Goal: Transaction & Acquisition: Purchase product/service

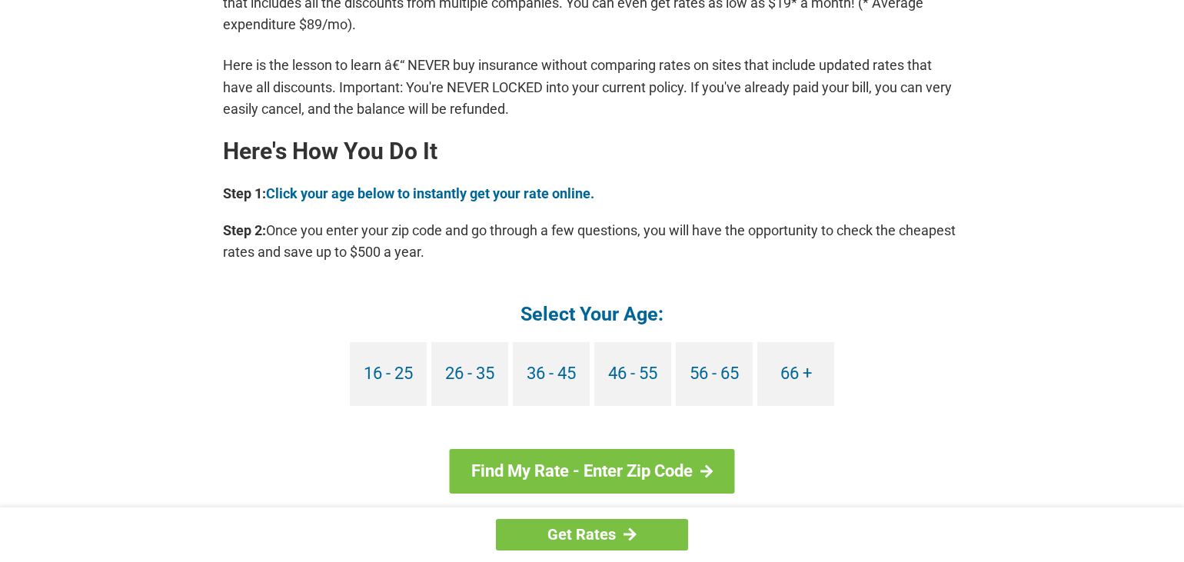
scroll to position [1298, 0]
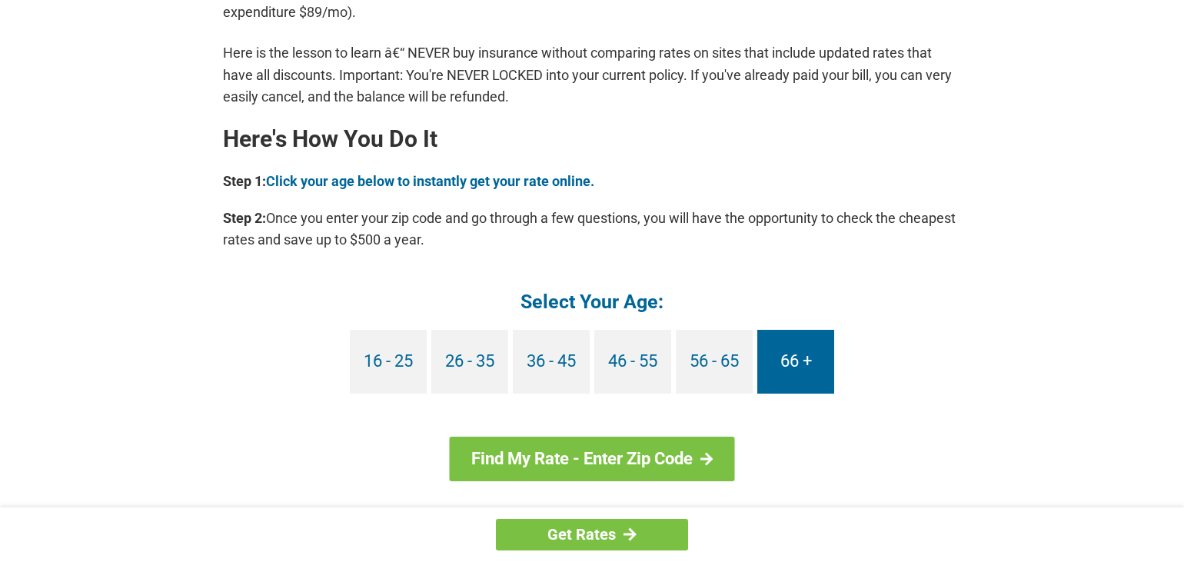
click at [782, 361] on link "66 +" at bounding box center [795, 362] width 77 height 64
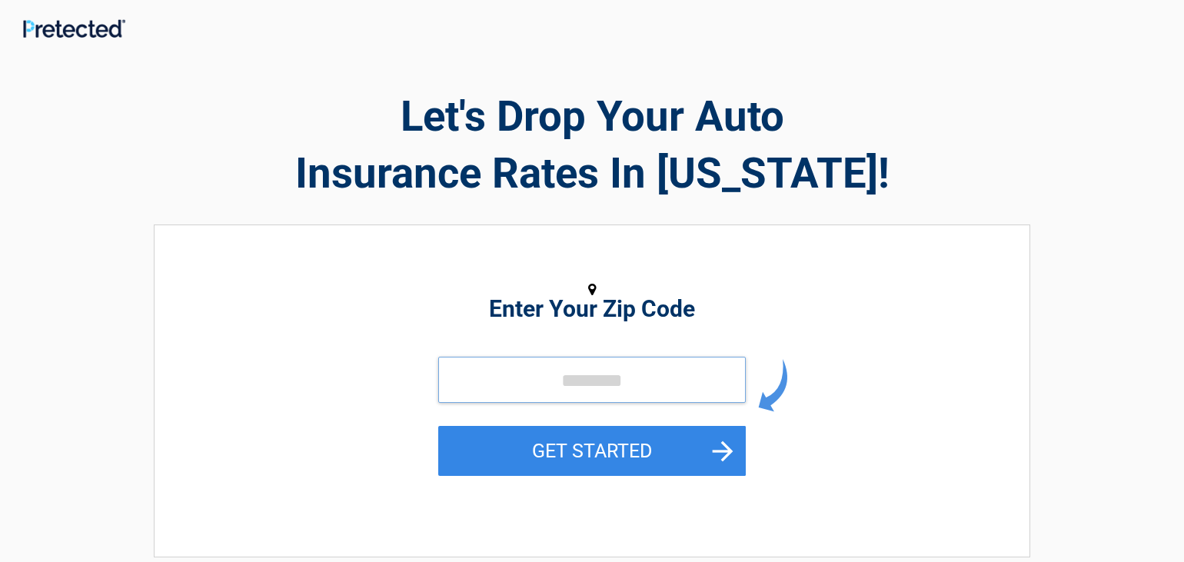
click at [585, 389] on input "tel" at bounding box center [592, 380] width 308 height 46
type input "*****"
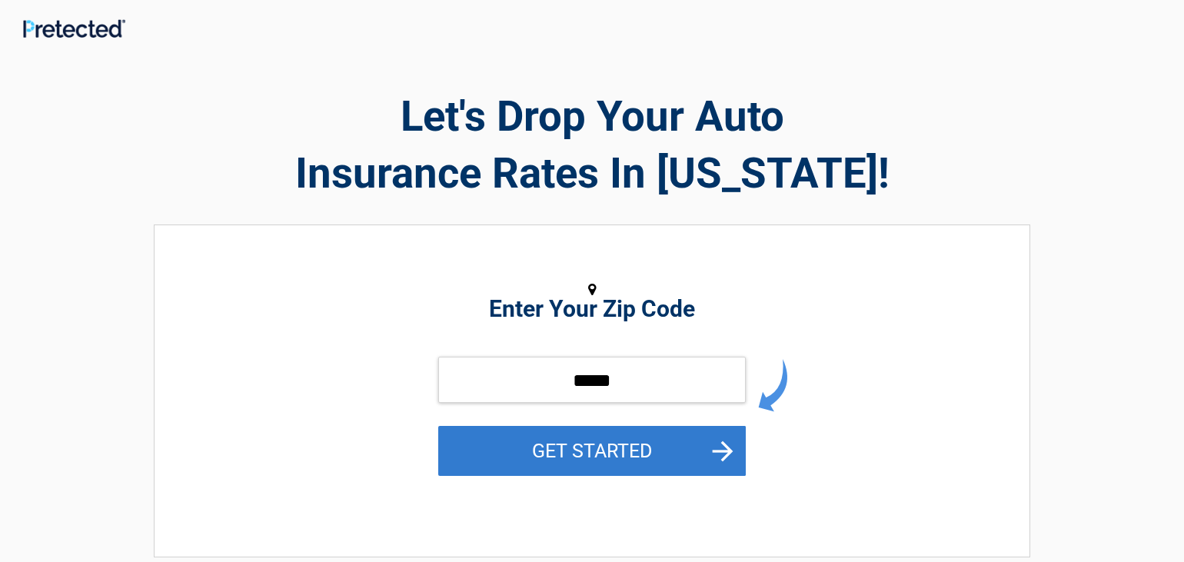
click at [597, 452] on button "GET STARTED" at bounding box center [592, 451] width 308 height 50
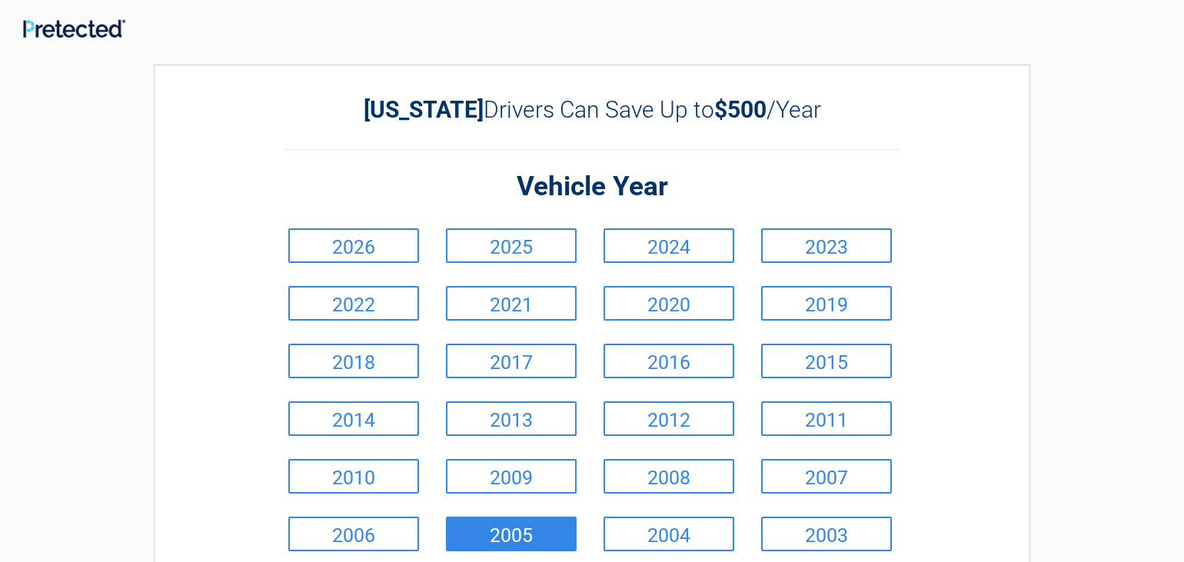
click at [550, 542] on link "2005" at bounding box center [511, 534] width 131 height 35
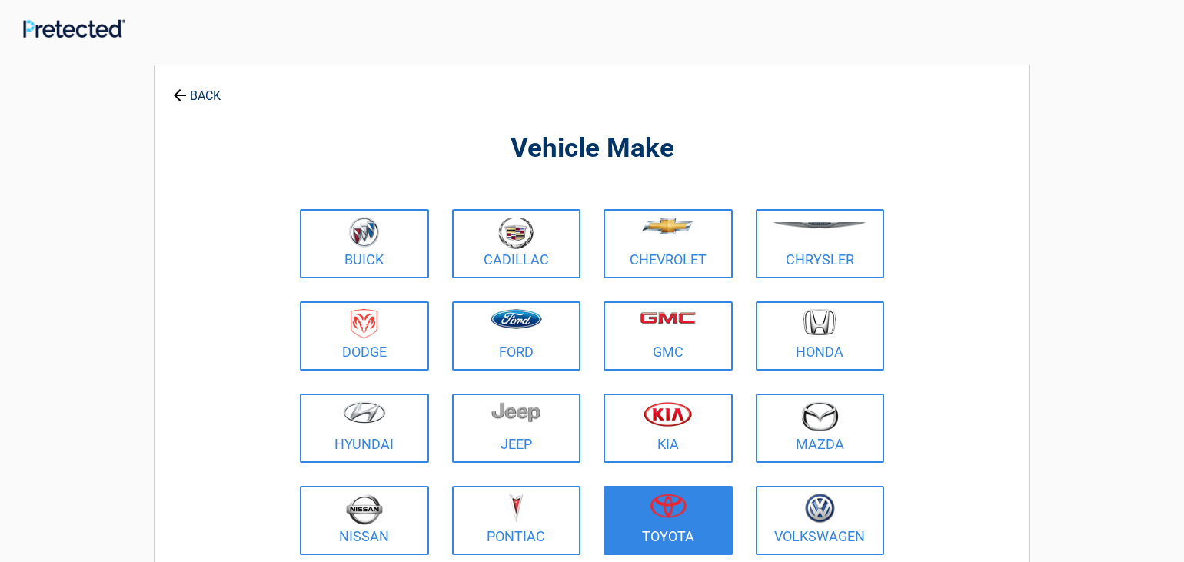
click at [700, 524] on figure at bounding box center [668, 511] width 111 height 35
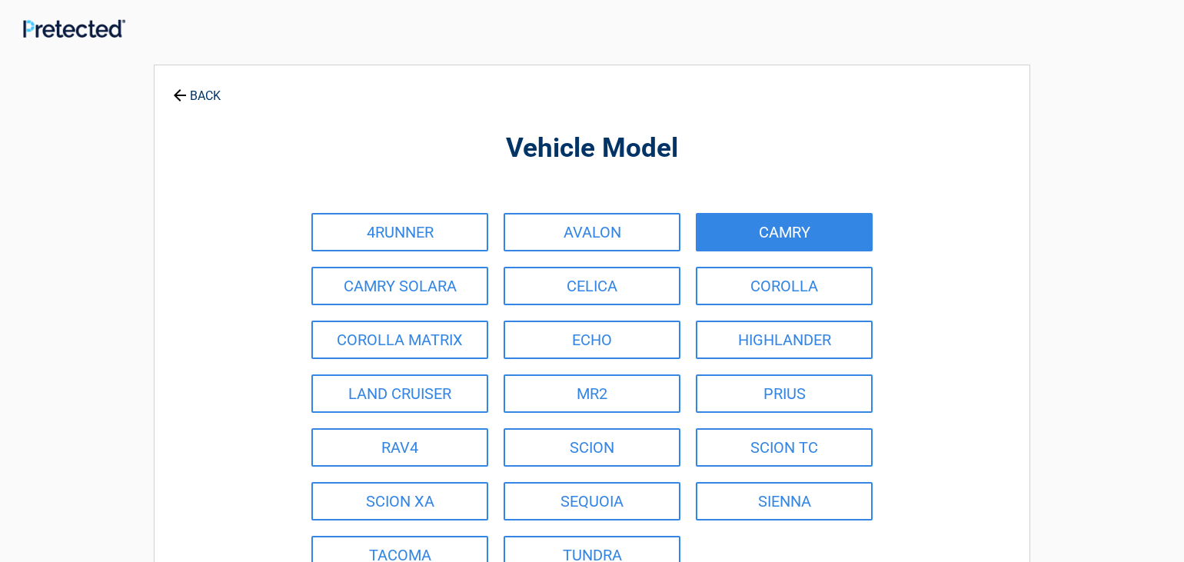
click at [747, 226] on link "CAMRY" at bounding box center [784, 232] width 177 height 38
